Goal: Task Accomplishment & Management: Manage account settings

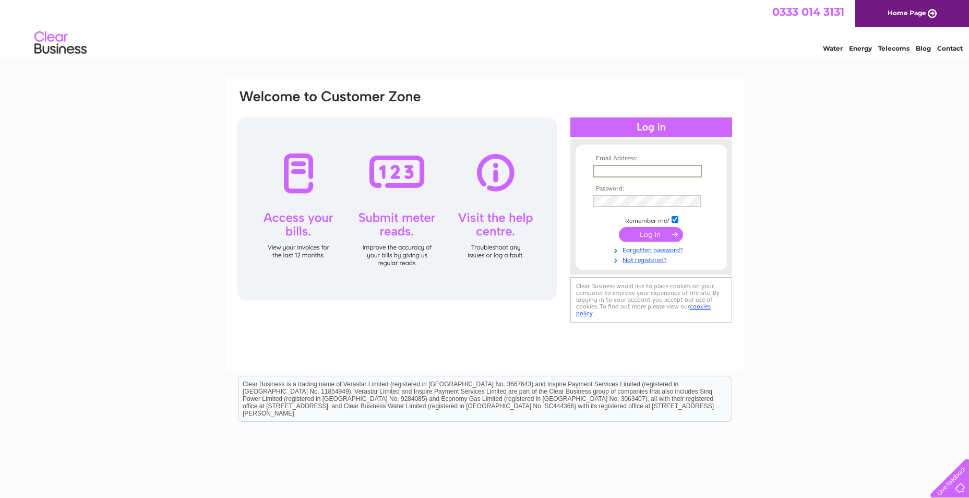
click at [604, 169] on input "text" at bounding box center [647, 171] width 109 height 13
type input "shonaamurray@gmail.com"
click at [659, 234] on input "submit" at bounding box center [651, 233] width 64 height 15
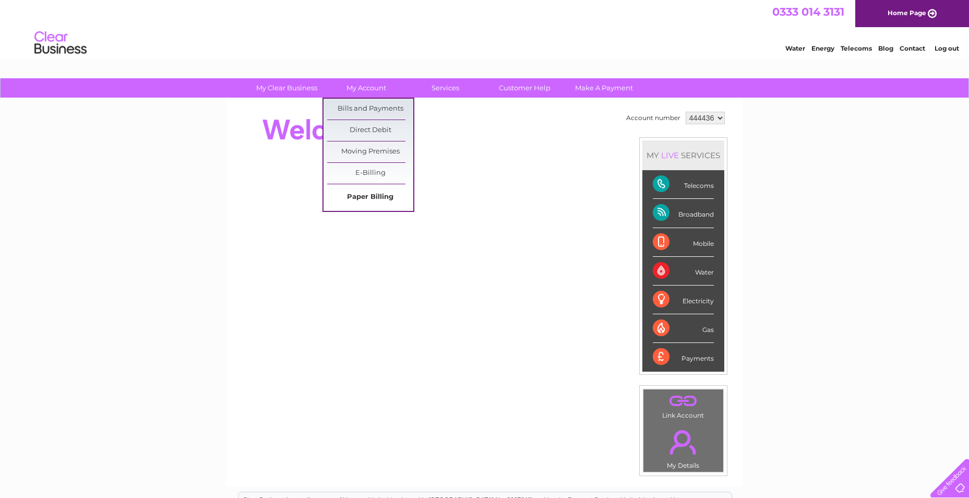
click at [375, 195] on link "Paper Billing" at bounding box center [370, 197] width 86 height 21
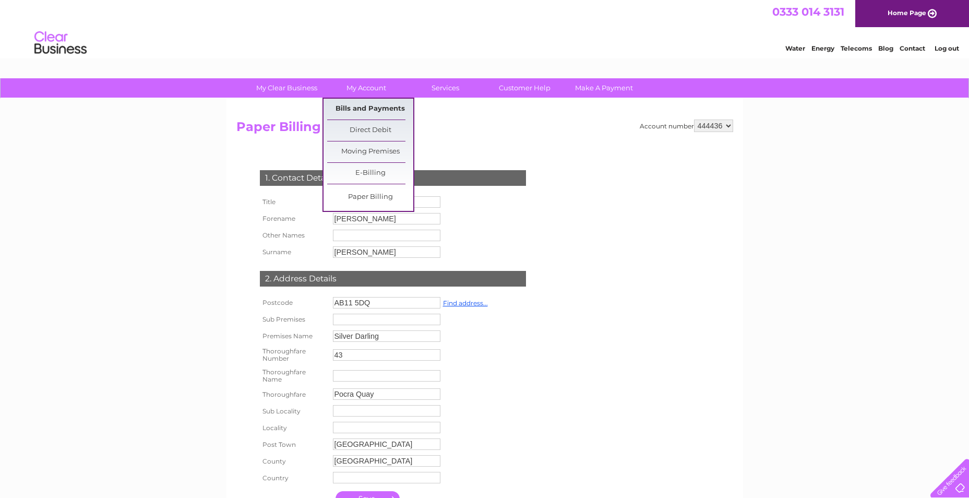
click at [363, 110] on link "Bills and Payments" at bounding box center [370, 109] width 86 height 21
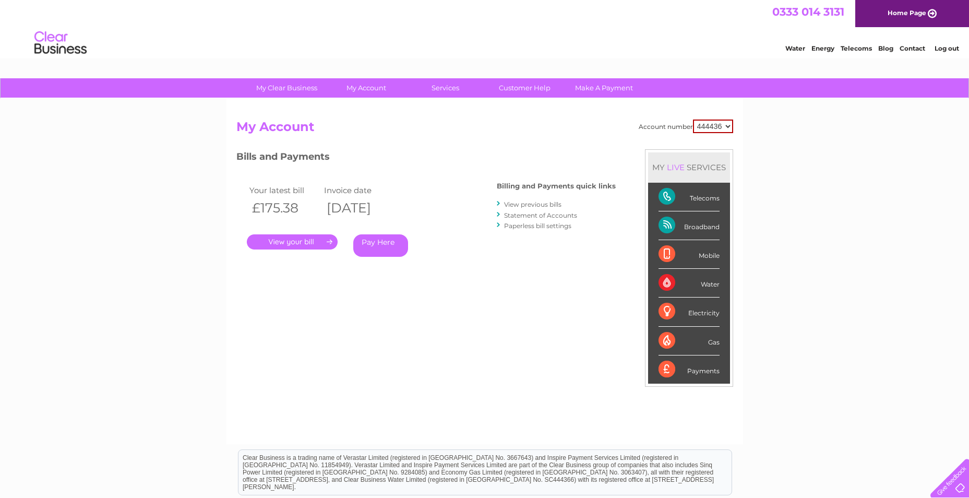
click at [293, 242] on link "." at bounding box center [292, 241] width 91 height 15
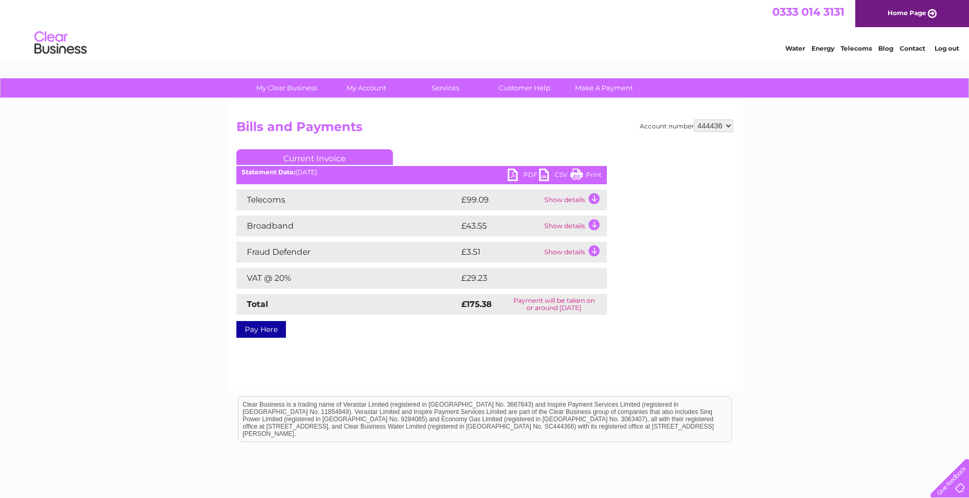
click at [515, 174] on link "PDF" at bounding box center [523, 176] width 31 height 15
click at [947, 45] on link "Log out" at bounding box center [947, 48] width 25 height 8
